Goal: Task Accomplishment & Management: Complete application form

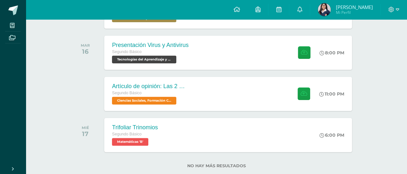
scroll to position [147, 0]
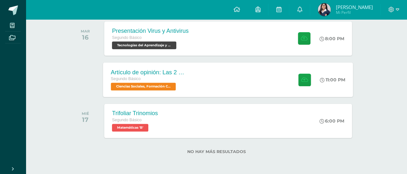
click at [186, 72] on div "Artículo de opinión: Las 2 Guatemalas" at bounding box center [150, 72] width 78 height 7
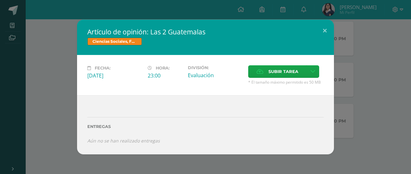
click at [235, 9] on div "Artículo de opinión: Las 2 Guatemalas Ciencias Sociales, Formación Ciudadana e …" at bounding box center [205, 87] width 411 height 174
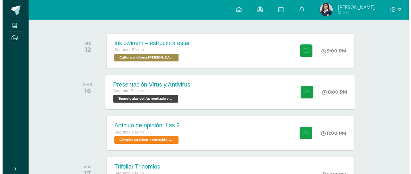
scroll to position [92, 0]
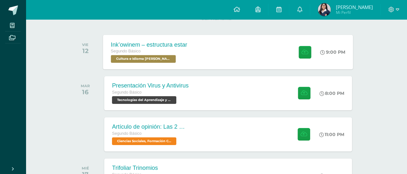
click at [200, 52] on div "Ink’owinem – estructura estar Segundo Básico Cultura e Idioma Maya Garífuna o X…" at bounding box center [228, 52] width 250 height 34
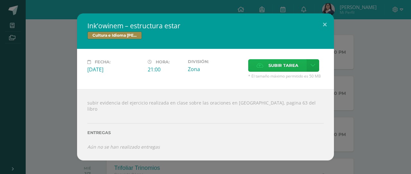
click at [257, 68] on icon at bounding box center [260, 65] width 7 height 4
click at [0, 0] on input "Subir tarea" at bounding box center [0, 0] width 0 height 0
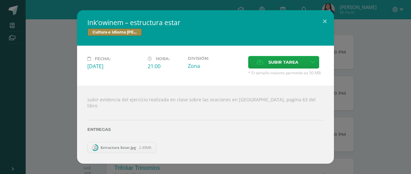
click at [126, 145] on span "Estructura Estar.jpg" at bounding box center [118, 147] width 42 height 5
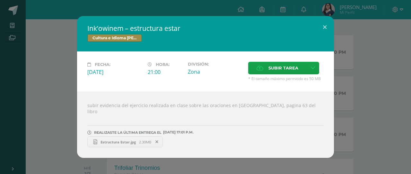
click at [120, 140] on span "Estructura Estar.jpg" at bounding box center [118, 142] width 42 height 5
click at [50, 101] on div "Ink’owinem – estructura estar Cultura e Idioma Maya Garífuna o Xinca Fecha: [DA…" at bounding box center [206, 87] width 406 height 142
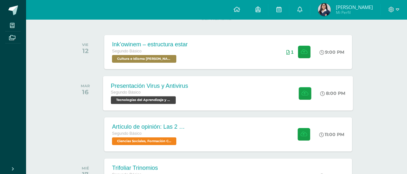
click at [199, 89] on div "Presentación Virus y Antivirus Segundo Básico Tecnologías del Aprendizaje y la …" at bounding box center [228, 93] width 250 height 34
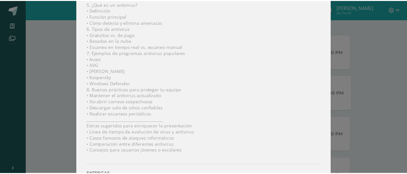
scroll to position [274, 0]
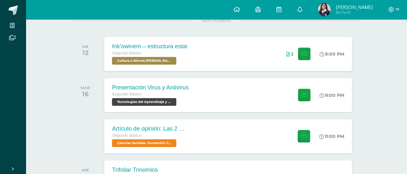
scroll to position [89, 0]
